Goal: Information Seeking & Learning: Learn about a topic

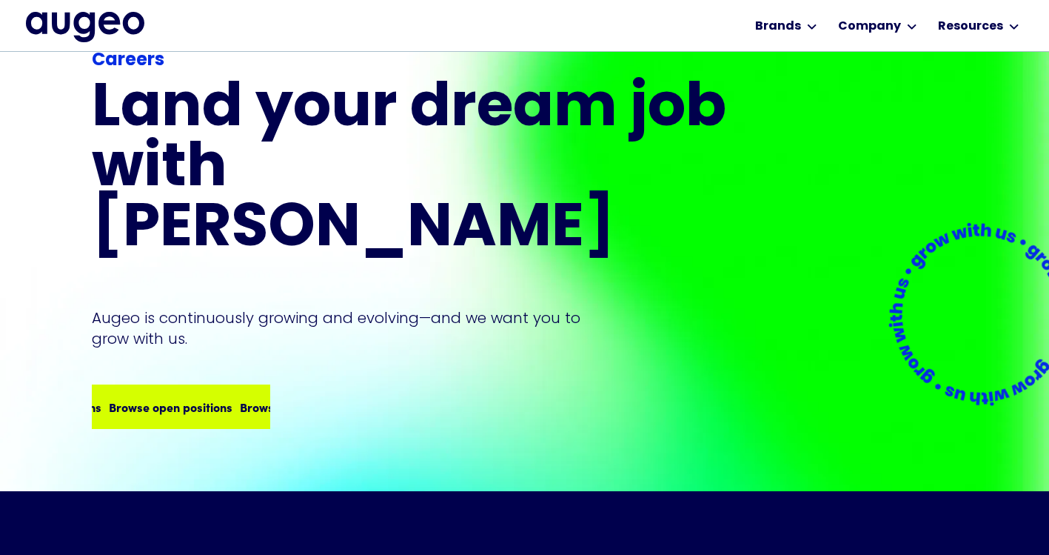
scroll to position [81, 0]
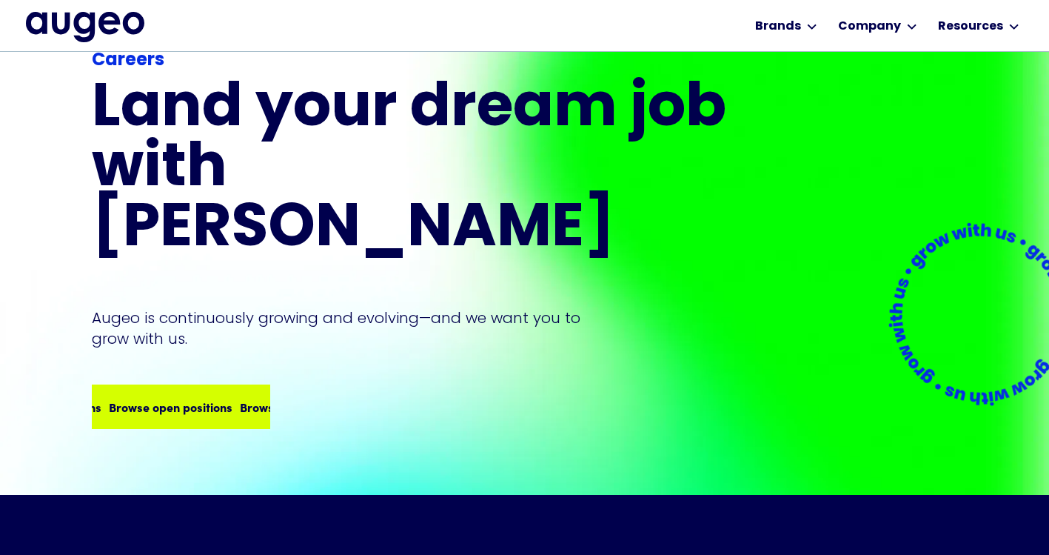
click at [138, 398] on div "Browse open positions" at bounding box center [77, 407] width 124 height 18
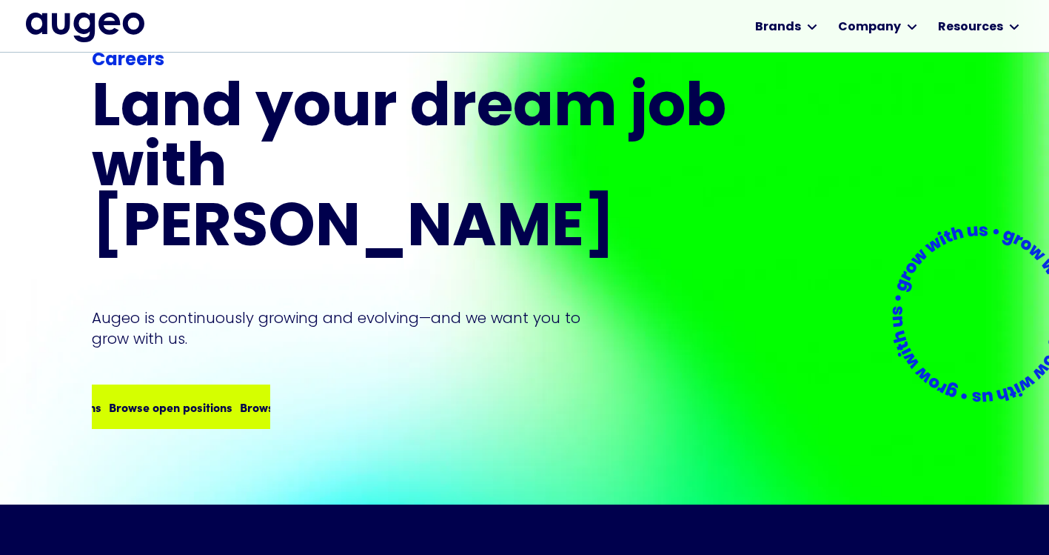
scroll to position [71, 0]
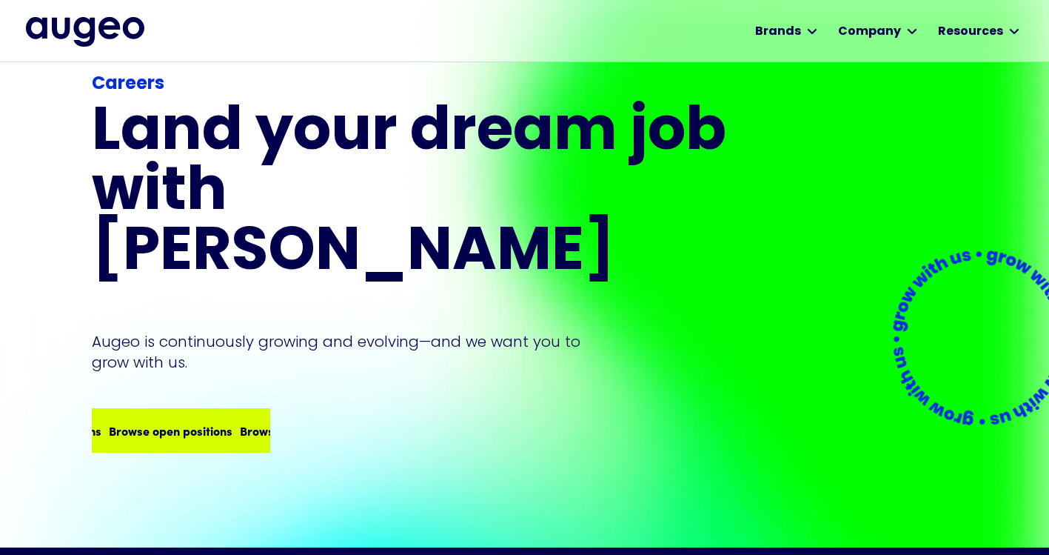
click at [178, 341] on div "Careers Land your dream job﻿ with [PERSON_NAME] is continuously growing and evo…" at bounding box center [412, 261] width 640 height 381
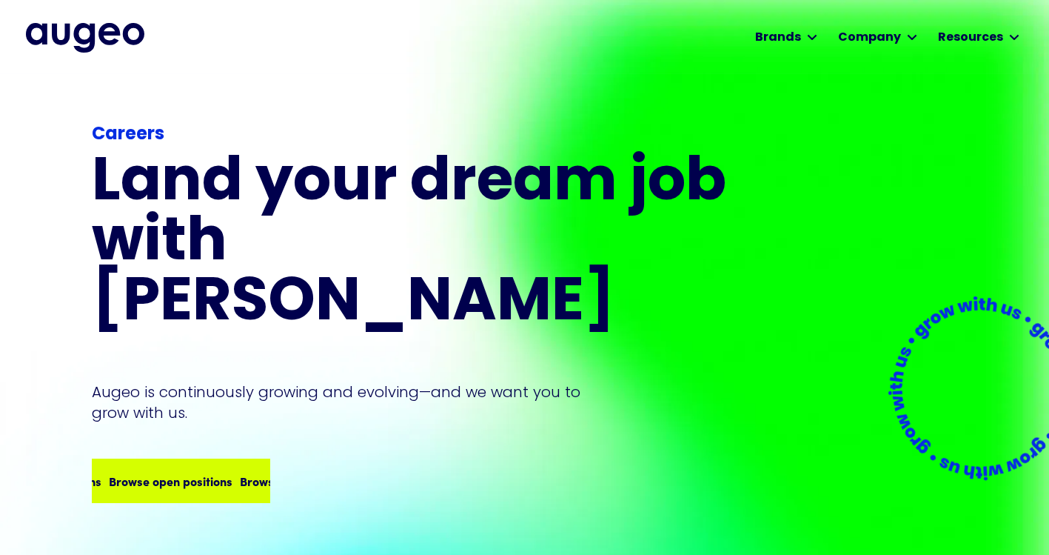
click at [195, 472] on div "Browse open positions" at bounding box center [169, 481] width 124 height 18
